Goal: Task Accomplishment & Management: Manage account settings

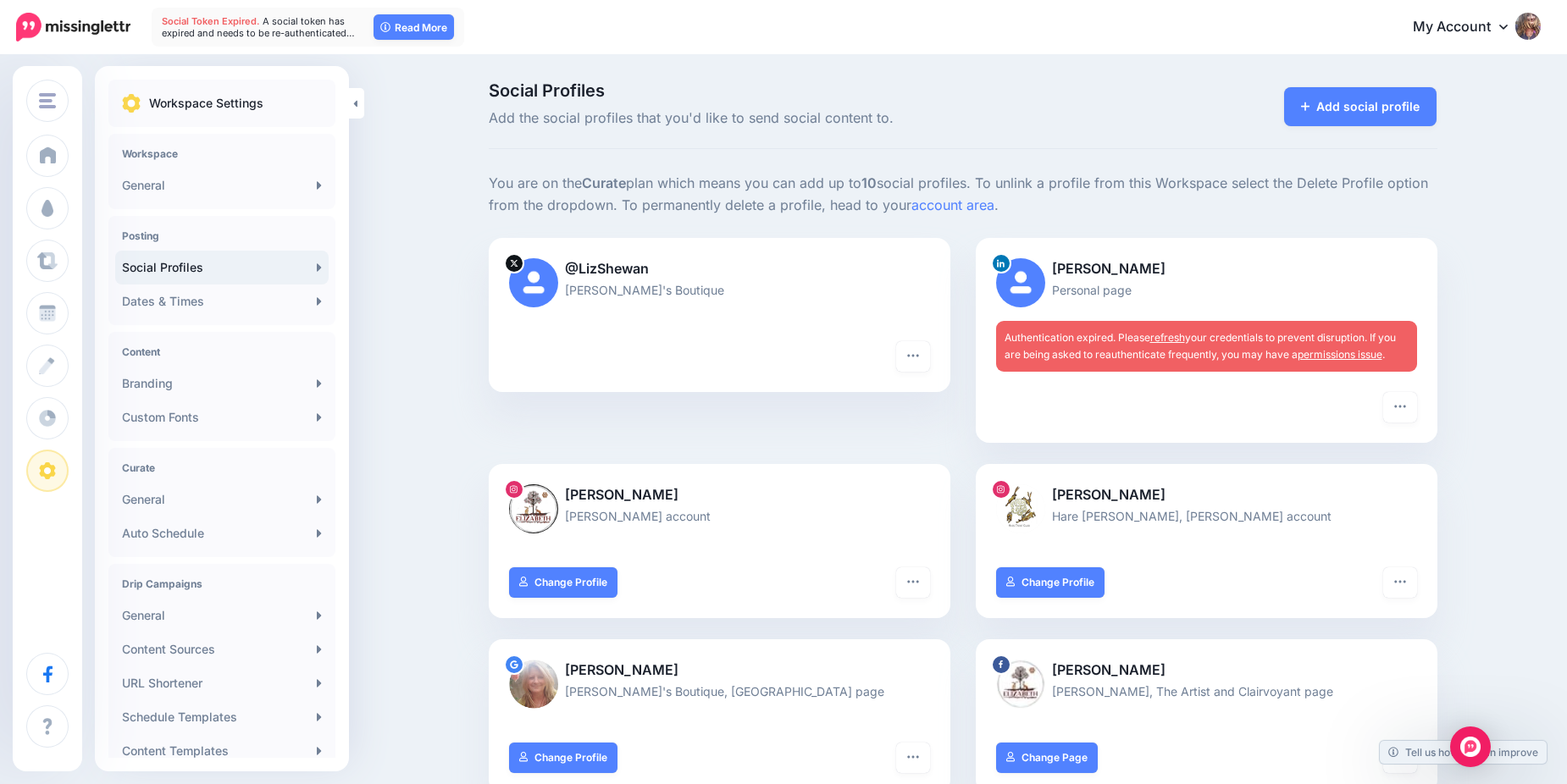
click at [1180, 339] on link "refresh" at bounding box center [1167, 337] width 35 height 13
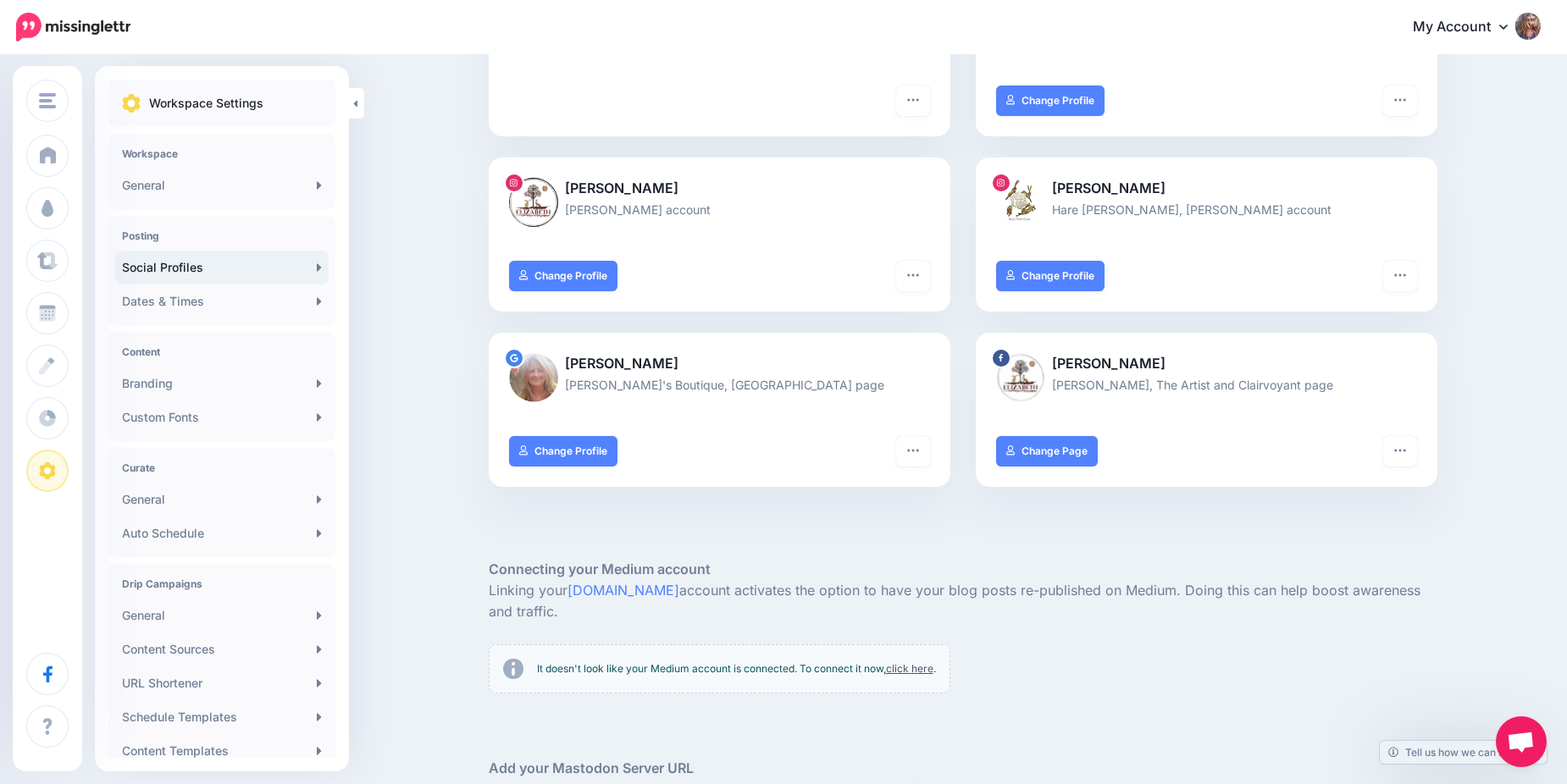
scroll to position [339, 0]
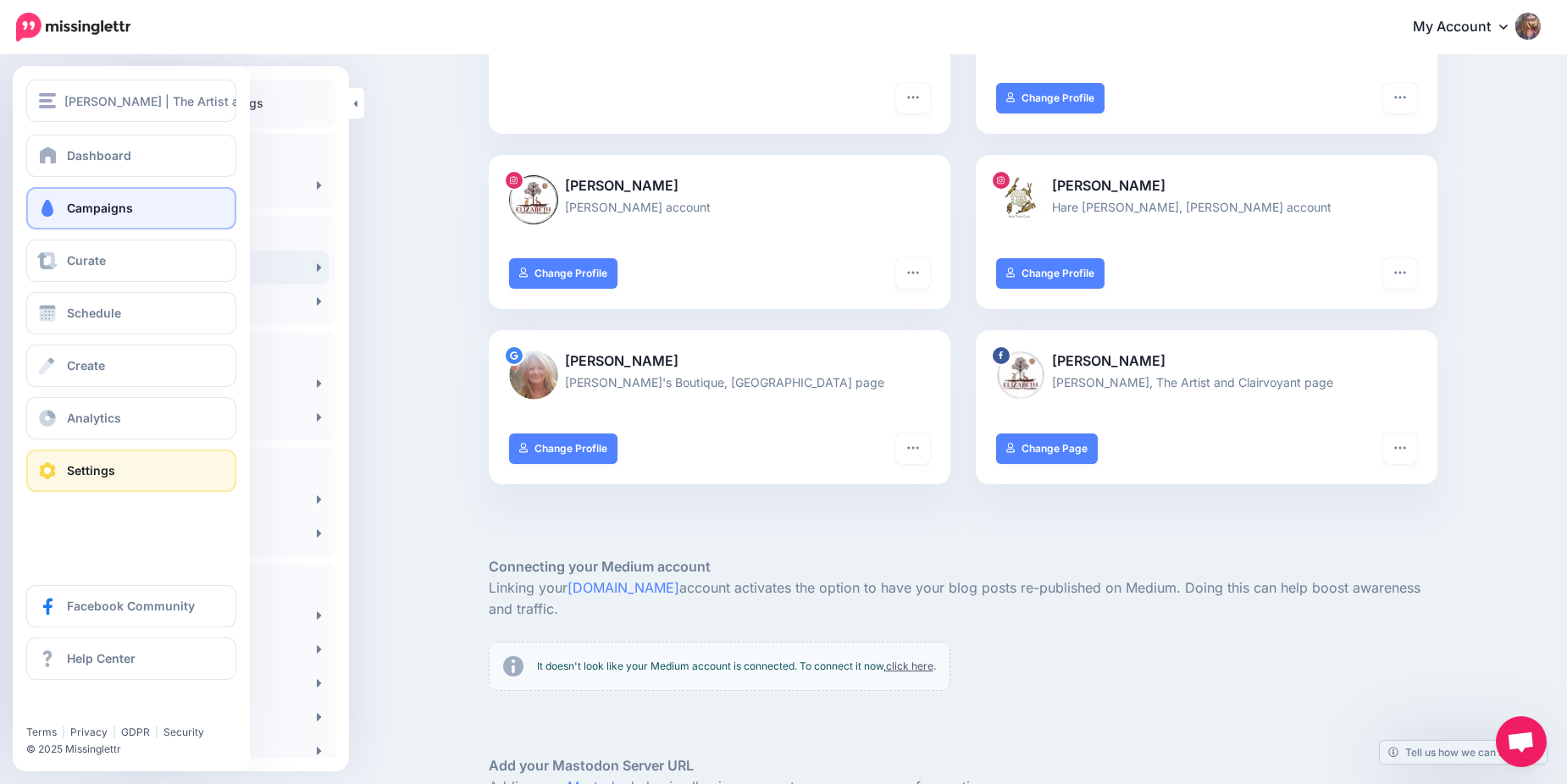
click at [53, 202] on span at bounding box center [48, 208] width 22 height 17
